Goal: Transaction & Acquisition: Purchase product/service

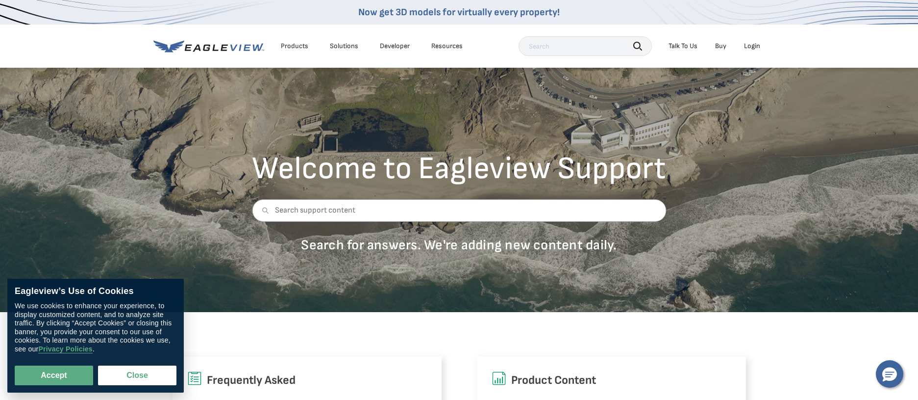
click at [753, 49] on div "Login" at bounding box center [752, 46] width 16 height 9
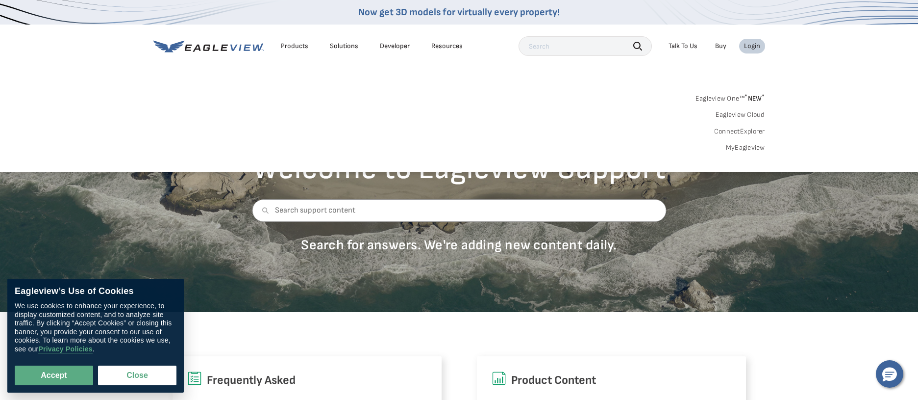
click at [753, 100] on span "* NEW *" at bounding box center [755, 98] width 20 height 8
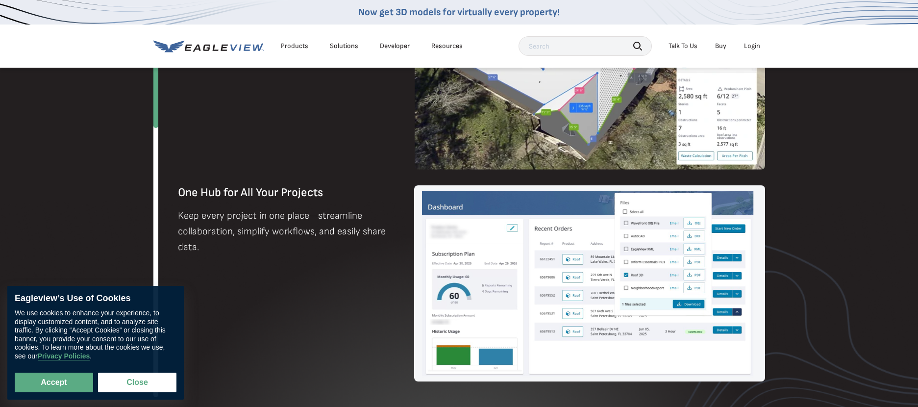
scroll to position [833, 0]
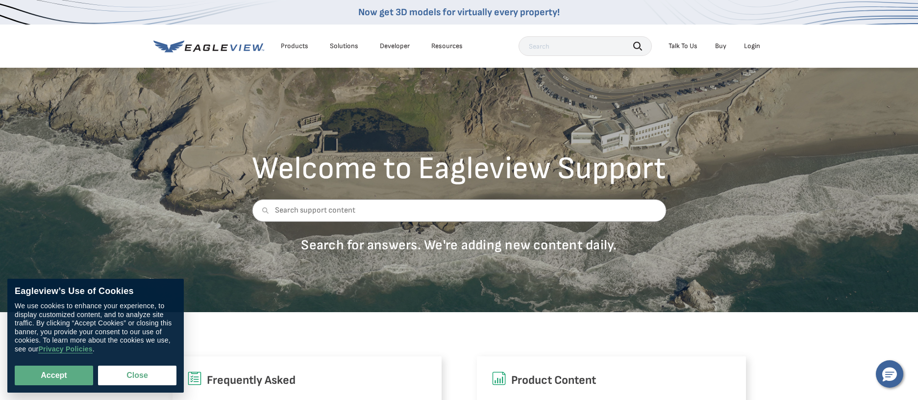
click at [296, 46] on div "Products" at bounding box center [294, 46] width 27 height 9
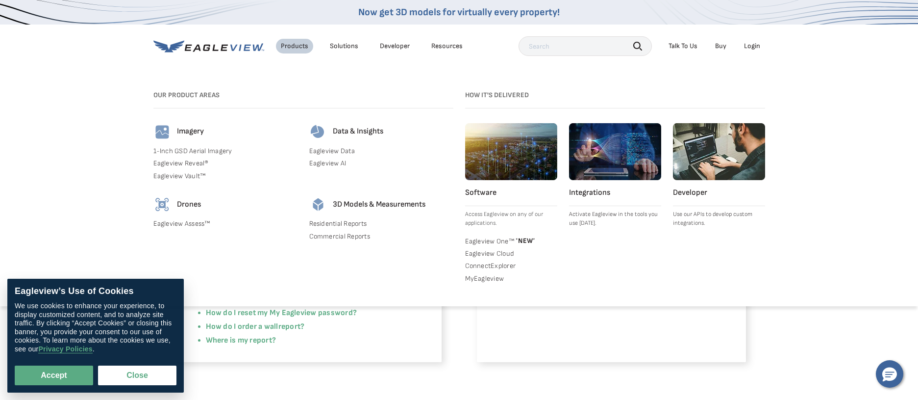
scroll to position [245, 0]
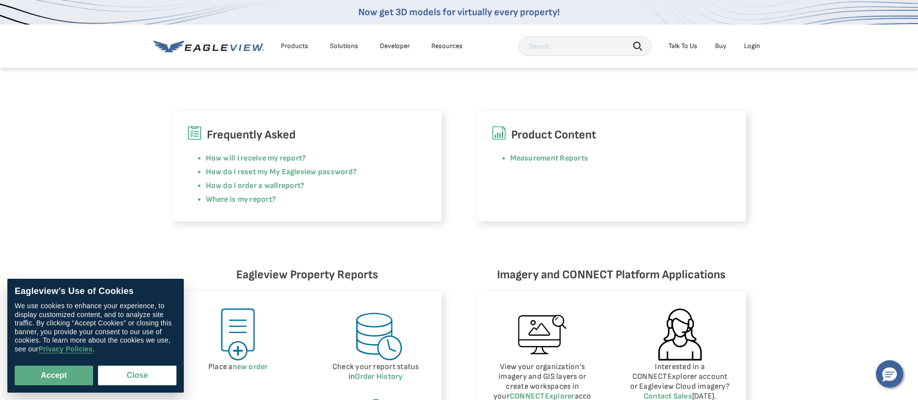
click at [231, 326] on img at bounding box center [237, 333] width 55 height 55
click at [239, 324] on img at bounding box center [237, 333] width 55 height 55
click at [248, 367] on link "new order" at bounding box center [250, 366] width 35 height 9
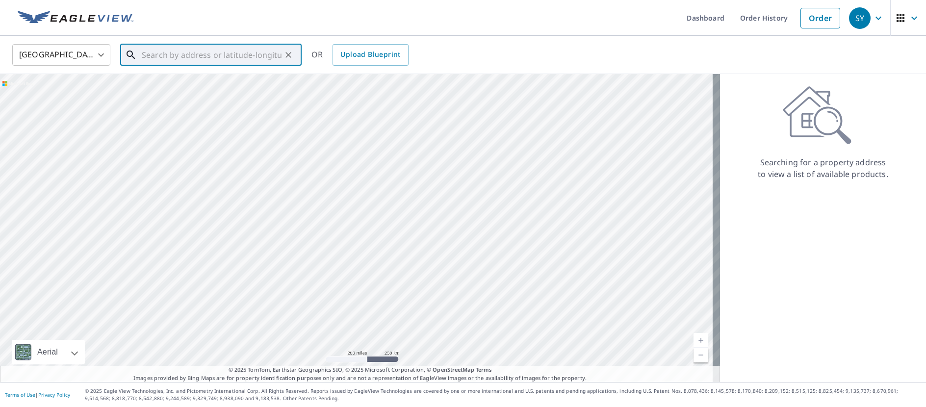
click at [160, 57] on input "text" at bounding box center [212, 54] width 140 height 27
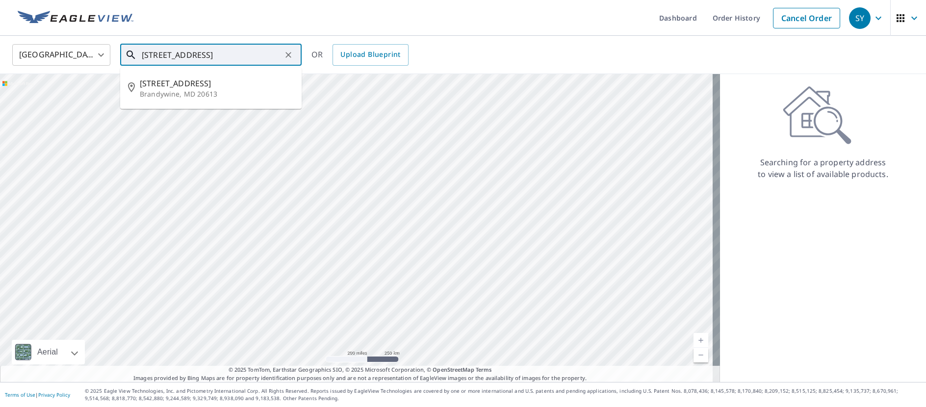
scroll to position [0, 81]
click at [198, 85] on span "[STREET_ADDRESS]" at bounding box center [217, 83] width 154 height 12
type input "[STREET_ADDRESS]"
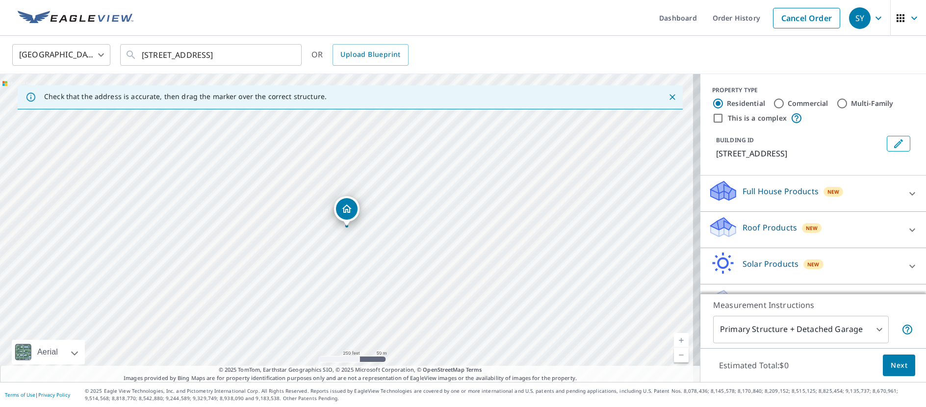
scroll to position [39, 0]
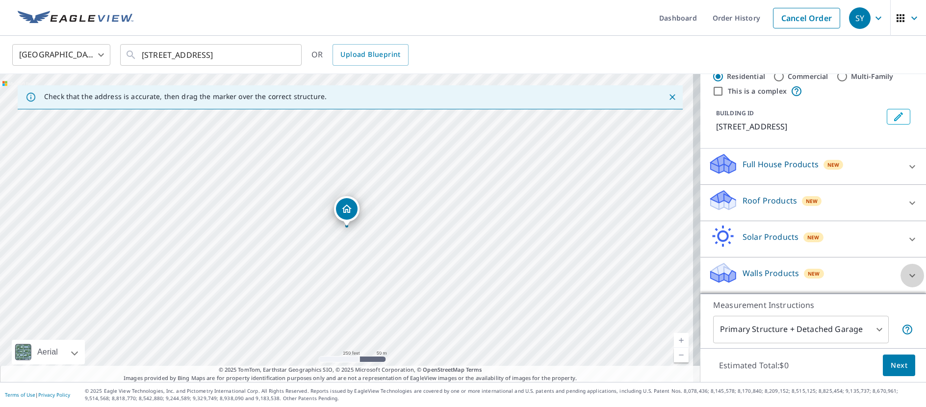
click at [906, 275] on icon at bounding box center [912, 276] width 12 height 12
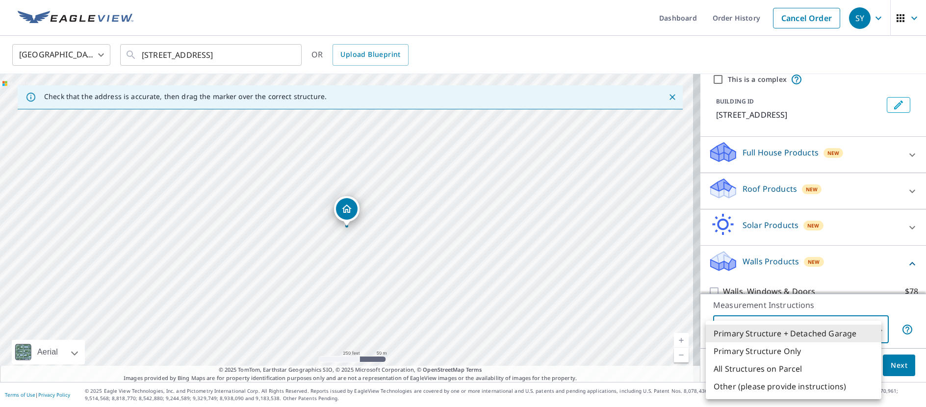
click at [872, 330] on body "SY SY Dashboard Order History Cancel Order SY [GEOGRAPHIC_DATA] [GEOGRAPHIC_DAT…" at bounding box center [463, 203] width 926 height 407
click at [767, 353] on li "Primary Structure Only" at bounding box center [793, 351] width 176 height 18
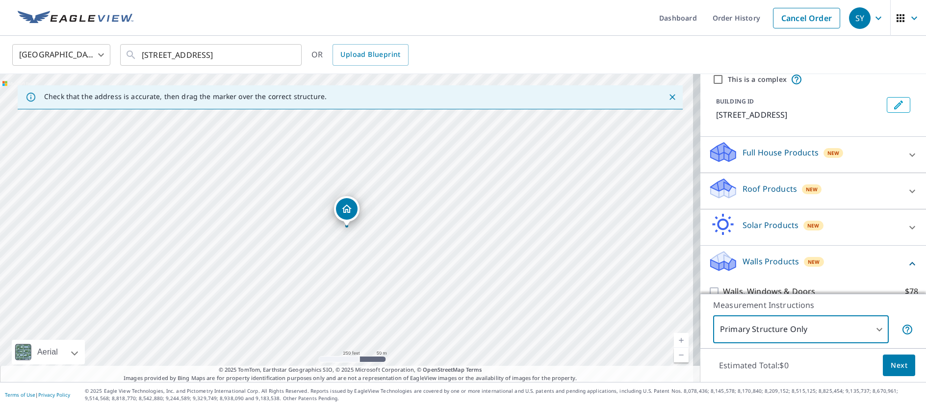
click at [891, 368] on span "Next" at bounding box center [898, 365] width 17 height 12
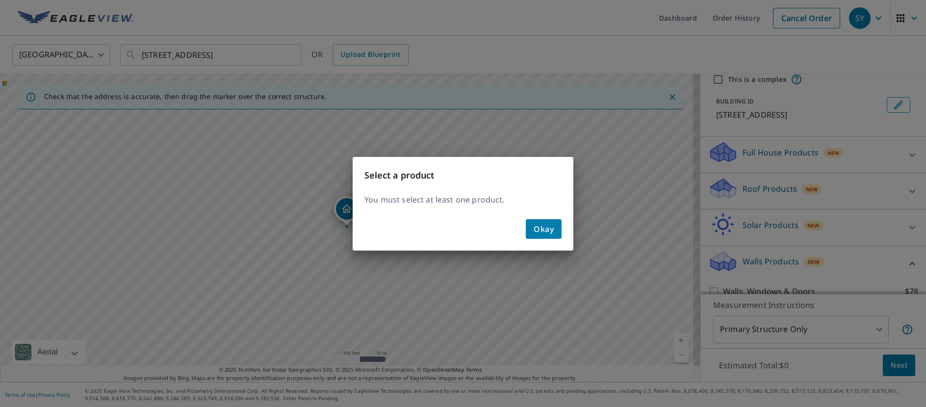
click at [538, 232] on span "Okay" at bounding box center [543, 229] width 20 height 14
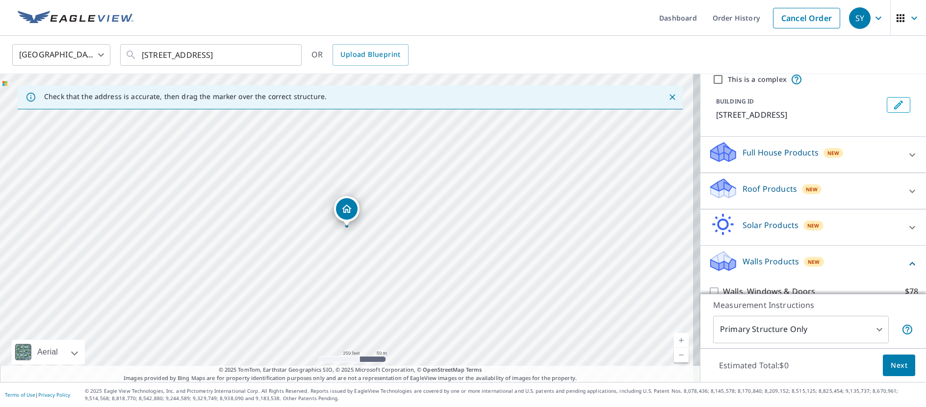
click at [871, 330] on body "SY SY Dashboard Order History Cancel Order SY [GEOGRAPHIC_DATA] [GEOGRAPHIC_DAT…" at bounding box center [463, 203] width 926 height 407
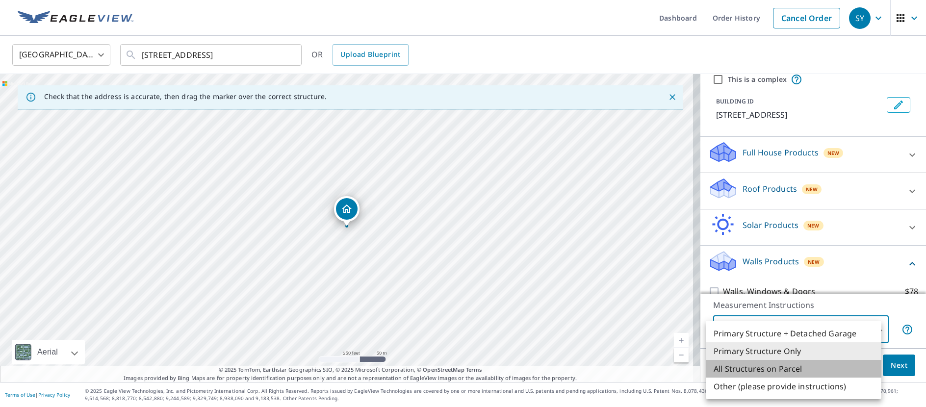
click at [790, 371] on li "All Structures on Parcel" at bounding box center [793, 369] width 176 height 18
type input "3"
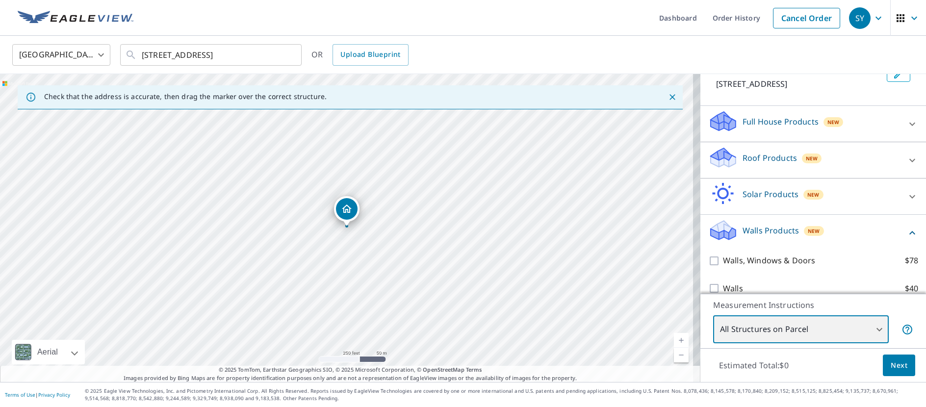
scroll to position [94, 0]
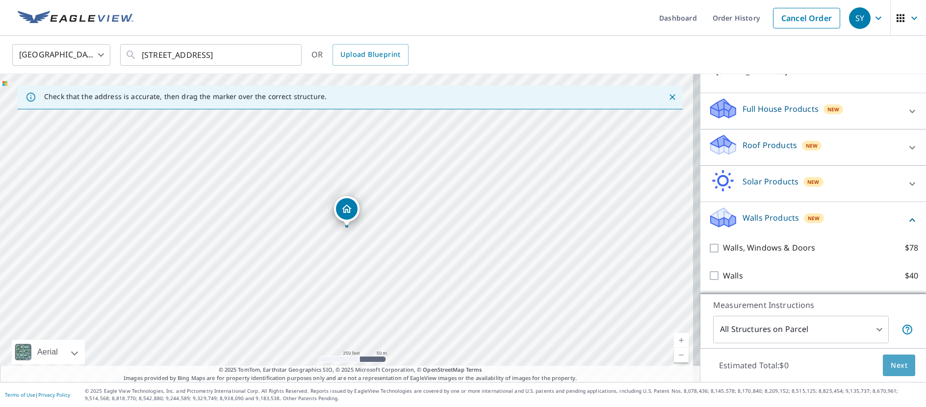
click at [893, 367] on span "Next" at bounding box center [898, 365] width 17 height 12
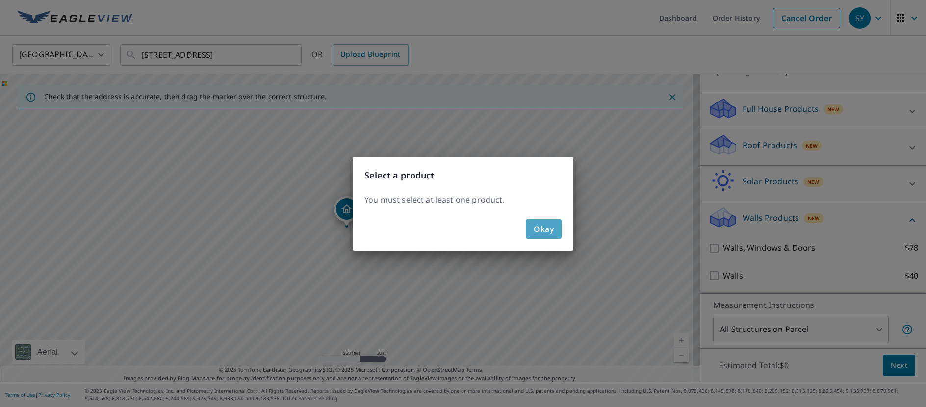
click at [541, 232] on span "Okay" at bounding box center [543, 229] width 20 height 14
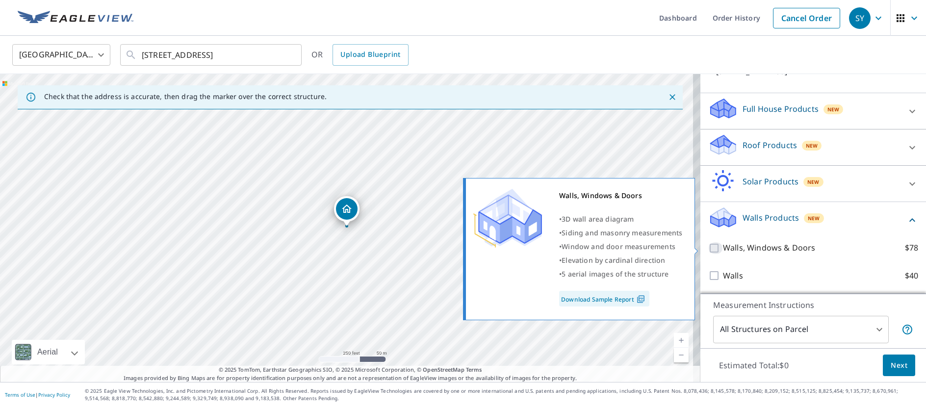
click at [708, 250] on input "Walls, Windows & Doors $78" at bounding box center [715, 248] width 15 height 12
checkbox input "true"
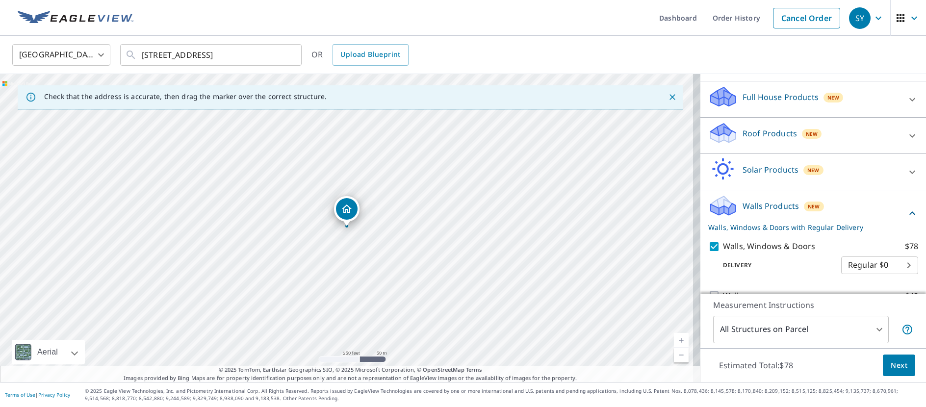
click at [871, 331] on body "SY SY Dashboard Order History Cancel Order SY [GEOGRAPHIC_DATA] [GEOGRAPHIC_DAT…" at bounding box center [463, 203] width 926 height 407
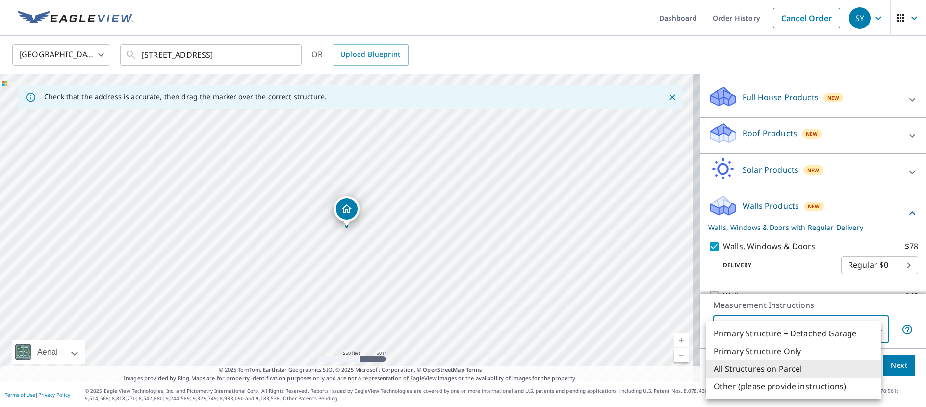
click at [756, 351] on li "Primary Structure Only" at bounding box center [793, 351] width 176 height 18
type input "2"
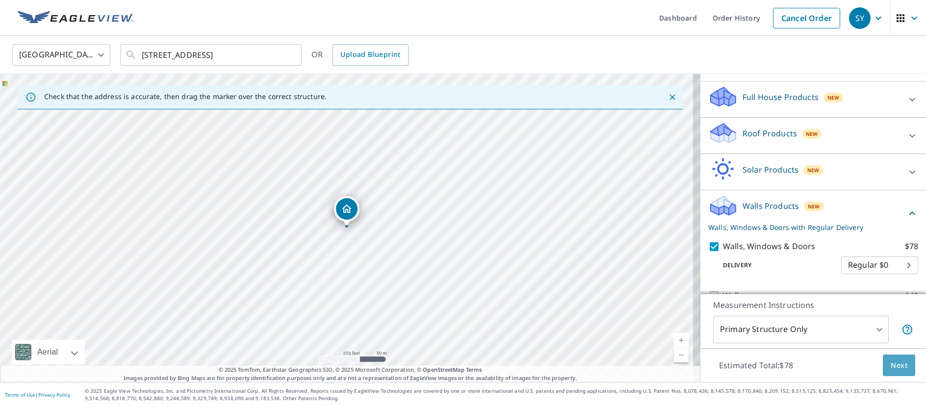
click at [890, 366] on span "Next" at bounding box center [898, 365] width 17 height 12
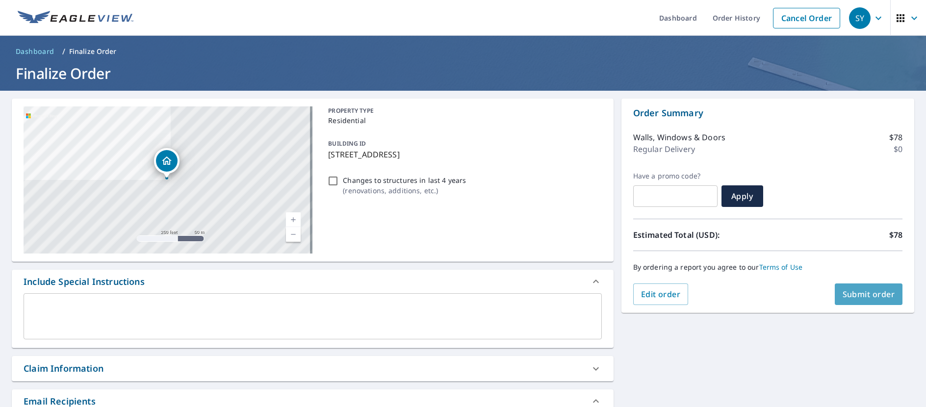
click at [862, 297] on span "Submit order" at bounding box center [868, 294] width 52 height 11
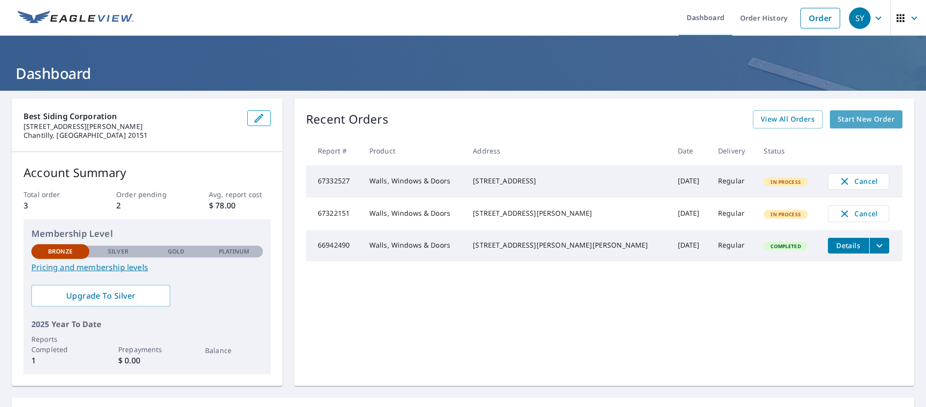
click at [845, 119] on span "Start New Order" at bounding box center [865, 119] width 57 height 12
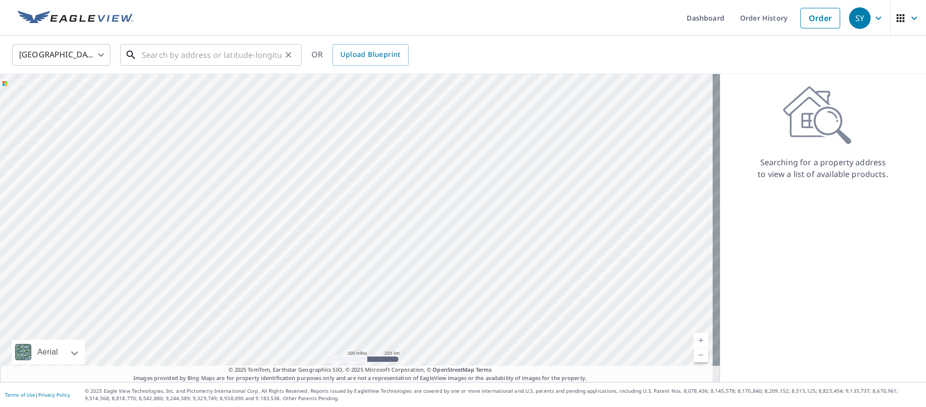
click at [202, 50] on input "text" at bounding box center [212, 54] width 140 height 27
click at [201, 59] on input "text" at bounding box center [212, 54] width 140 height 27
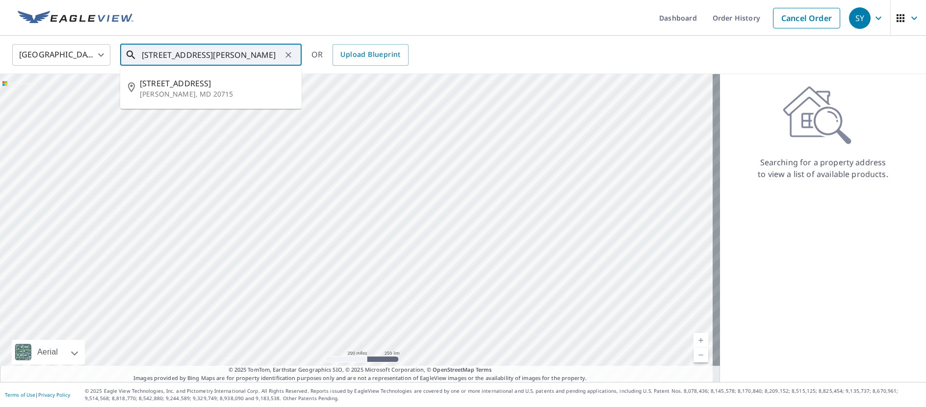
scroll to position [0, 23]
click at [183, 87] on span "13916 Pecan Ridge Way" at bounding box center [217, 83] width 154 height 12
type input "13916 Pecan Ridge Way Bowie, MD 20715"
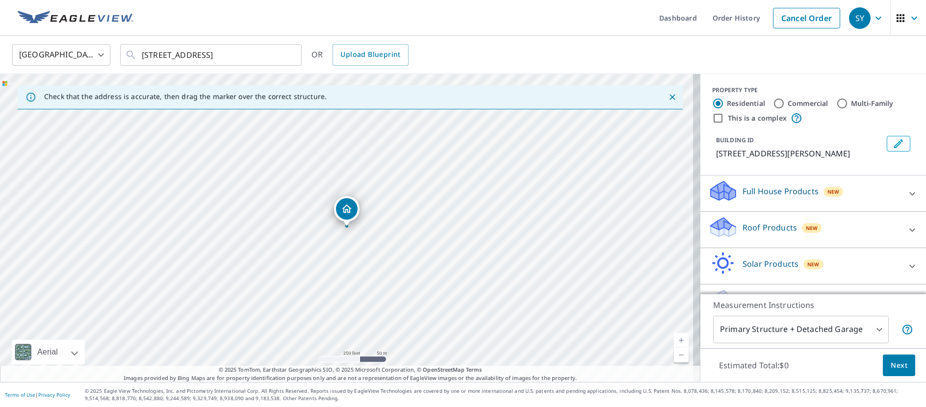
scroll to position [39, 0]
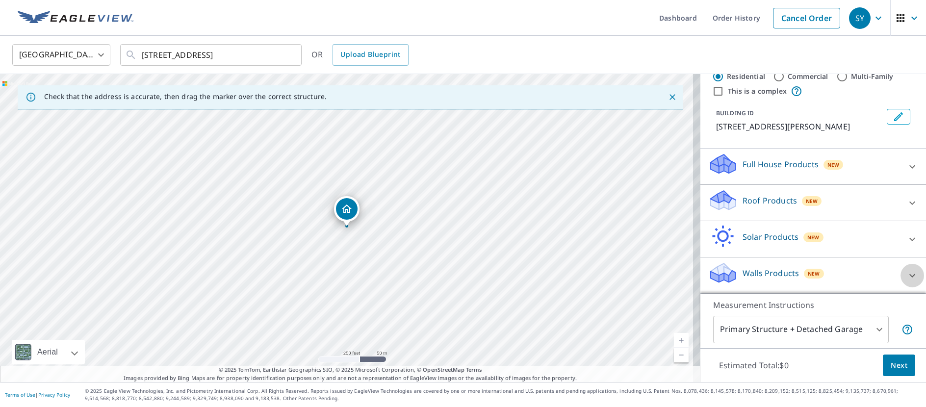
click at [909, 275] on icon at bounding box center [912, 275] width 6 height 3
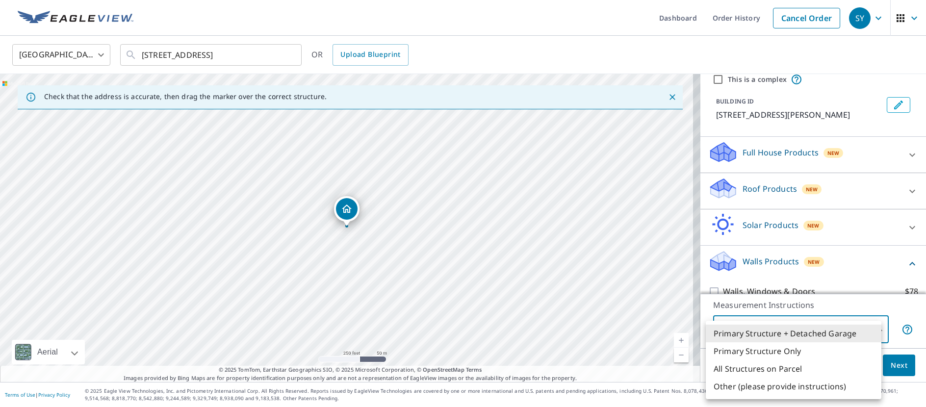
click at [872, 329] on body "SY SY Dashboard Order History Cancel Order SY United States US ​ 13916 Pecan Ri…" at bounding box center [463, 203] width 926 height 407
click at [784, 369] on li "All Structures on Parcel" at bounding box center [793, 369] width 176 height 18
type input "3"
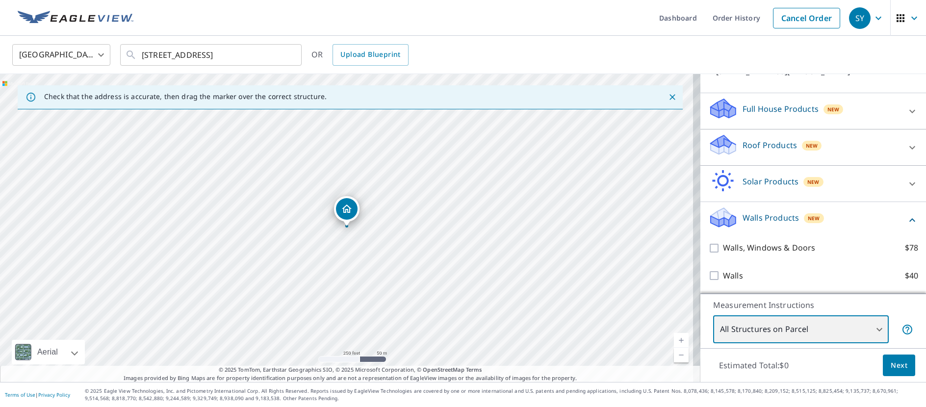
scroll to position [94, 0]
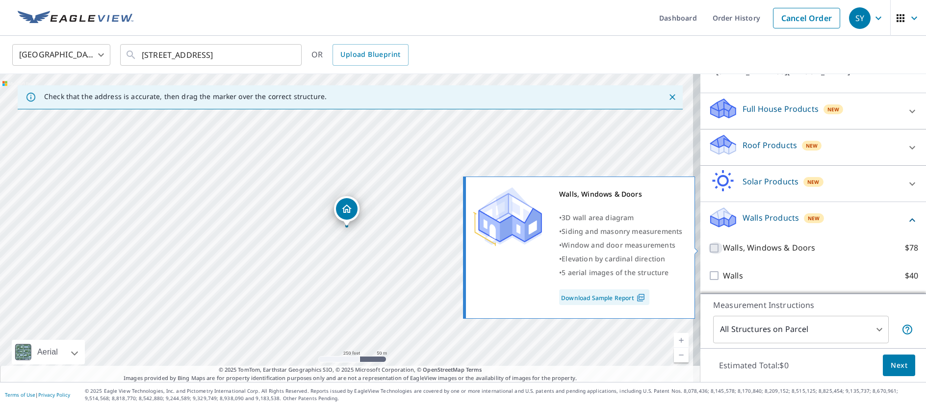
click at [708, 250] on input "Walls, Windows & Doors $78" at bounding box center [715, 248] width 15 height 12
checkbox input "true"
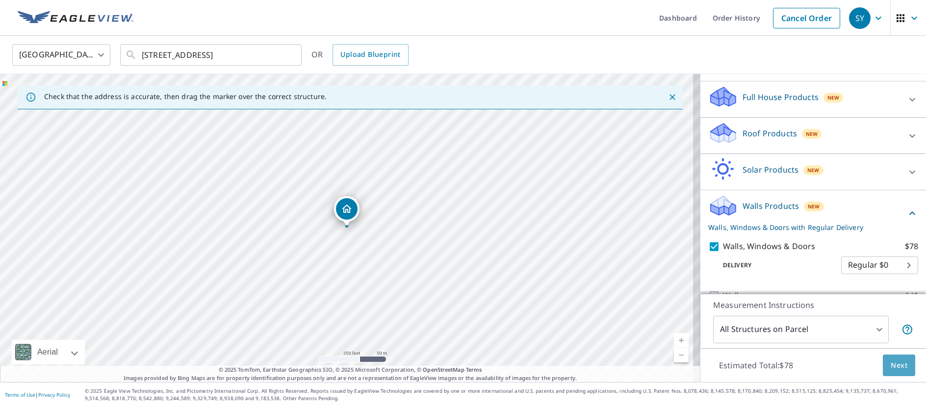
click at [890, 366] on span "Next" at bounding box center [898, 365] width 17 height 12
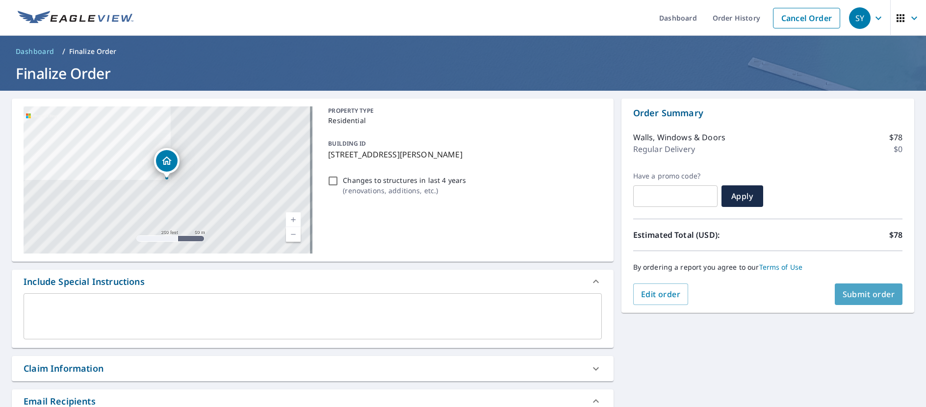
click at [865, 295] on span "Submit order" at bounding box center [868, 294] width 52 height 11
